Goal: Find specific page/section: Find specific page/section

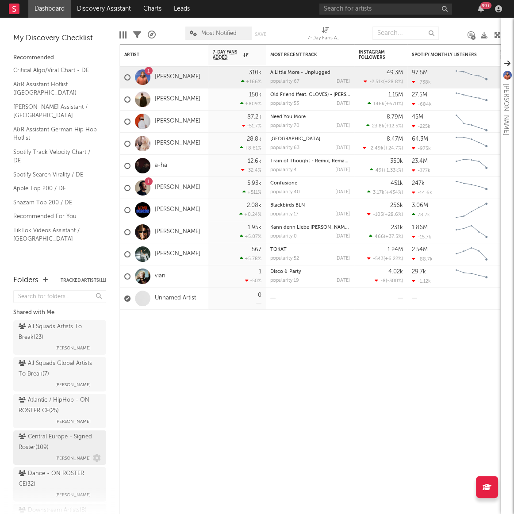
click at [35, 440] on div "Central Europe - Signed Roster ( 109 )" at bounding box center [59, 441] width 80 height 21
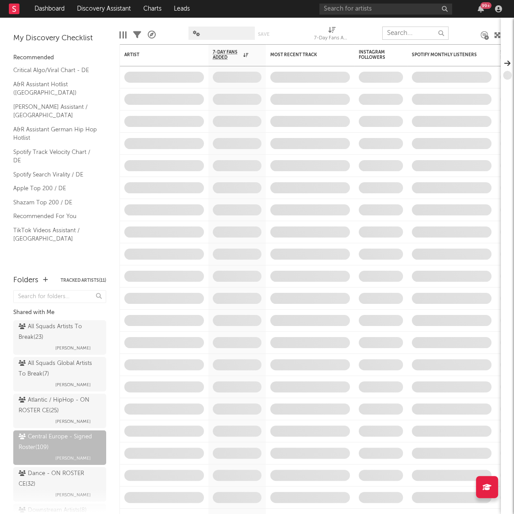
click at [391, 31] on input "text" at bounding box center [415, 33] width 66 height 13
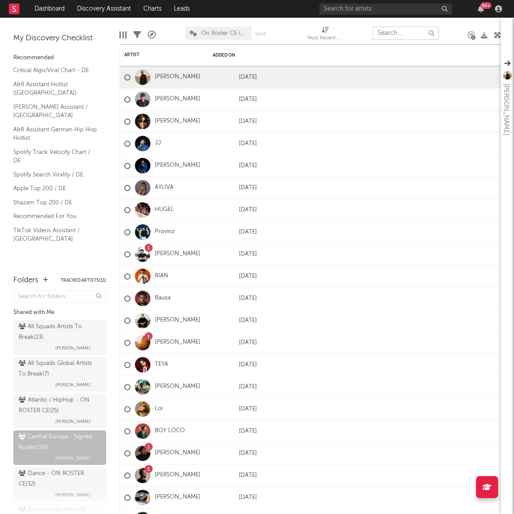
click at [391, 31] on input "text" at bounding box center [405, 33] width 66 height 13
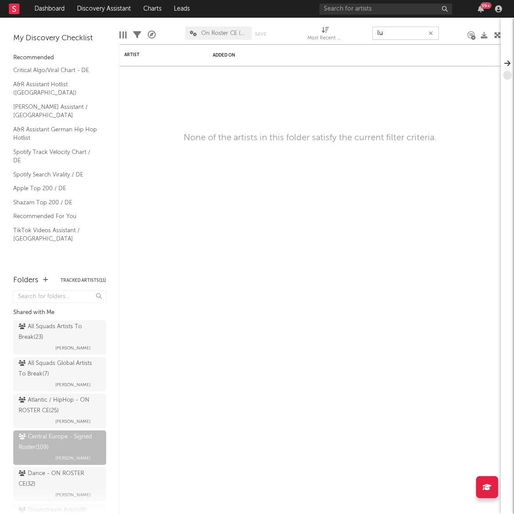
type input "l"
